Goal: Check status: Check status

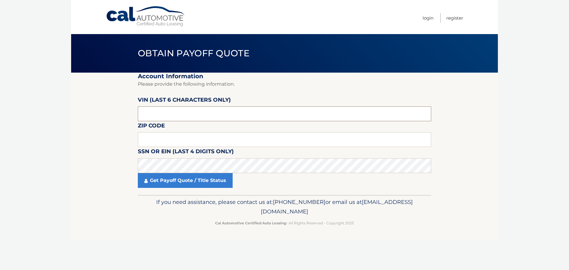
click at [166, 117] on input "text" at bounding box center [285, 113] width 294 height 15
type input "214698"
drag, startPoint x: 144, startPoint y: 139, endPoint x: 139, endPoint y: 140, distance: 5.4
click at [144, 139] on input "text" at bounding box center [285, 139] width 294 height 15
type input "11735"
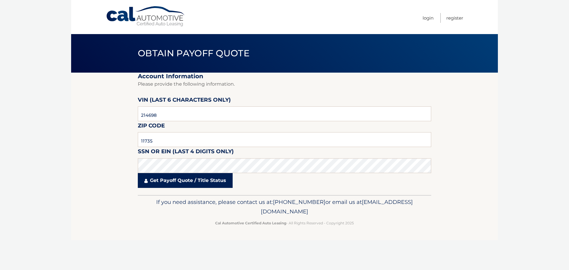
click at [190, 179] on link "Get Payoff Quote / Title Status" at bounding box center [185, 180] width 95 height 15
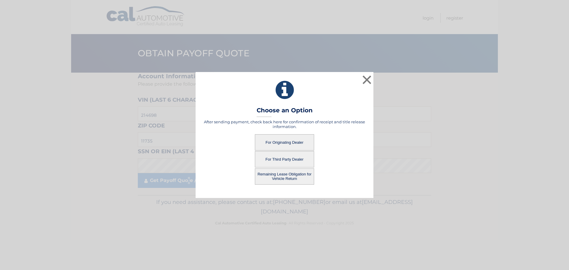
click at [294, 143] on button "For Originating Dealer" at bounding box center [284, 142] width 59 height 16
click at [267, 143] on button "For Originating Dealer" at bounding box center [284, 142] width 59 height 16
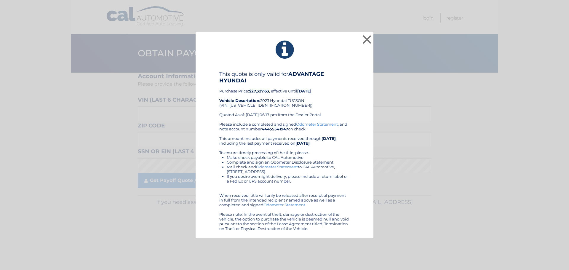
click at [353, 186] on div "This quote is only valid for ADVANTAGE HYUNDAI Purchase Price: $27,327.63 , eff…" at bounding box center [284, 151] width 163 height 160
click at [369, 38] on button "×" at bounding box center [367, 40] width 12 height 12
